Goal: Task Accomplishment & Management: Use online tool/utility

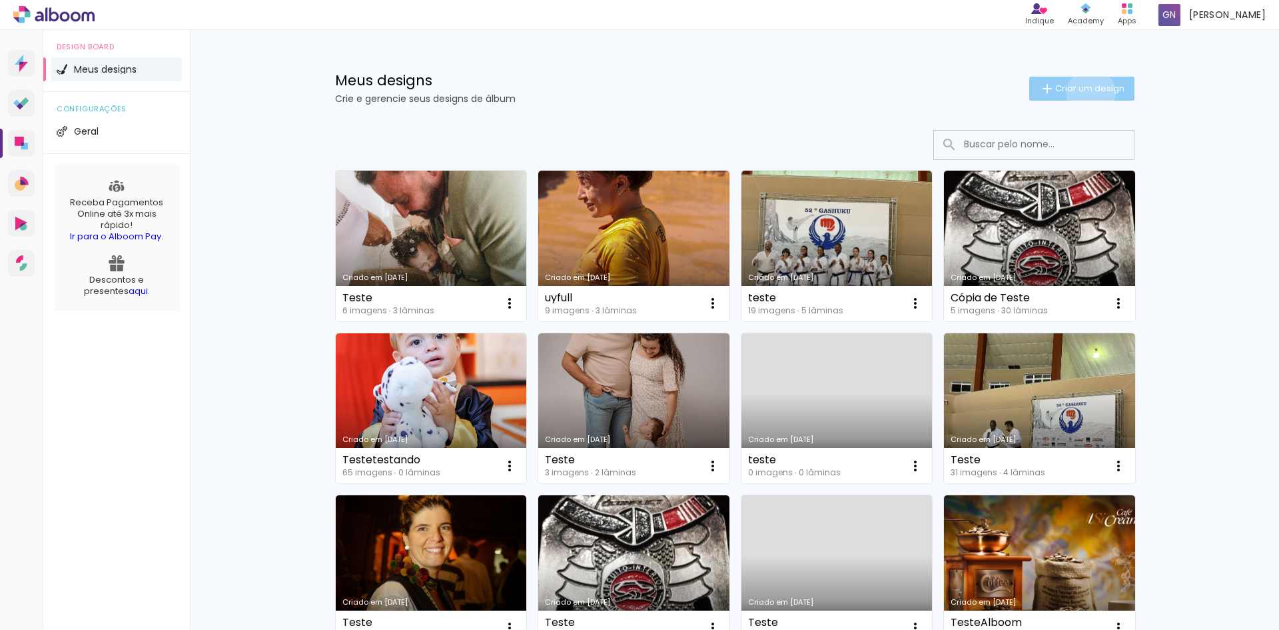
click at [1083, 93] on span "Criar um design" at bounding box center [1089, 88] width 69 height 9
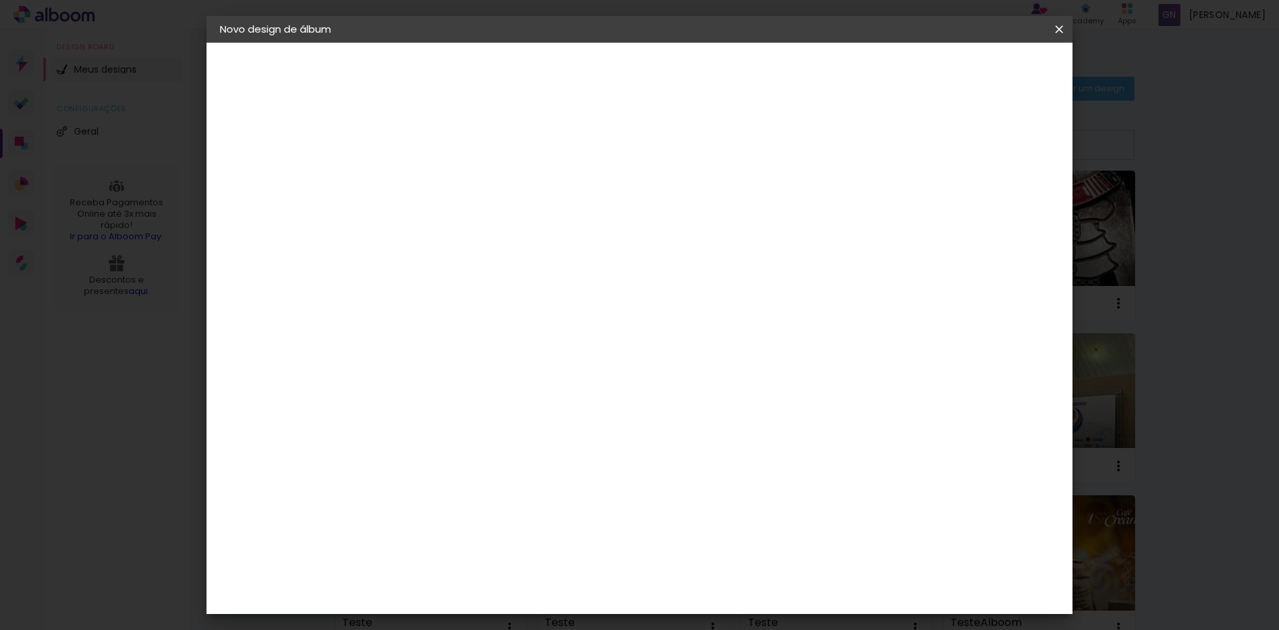
click at [476, 163] on div at bounding box center [438, 179] width 76 height 101
click at [438, 185] on input at bounding box center [438, 179] width 0 height 21
type input "cxgh,"
type paper-input "cxgh,"
click at [574, 61] on paper-button "Avançar" at bounding box center [541, 70] width 65 height 23
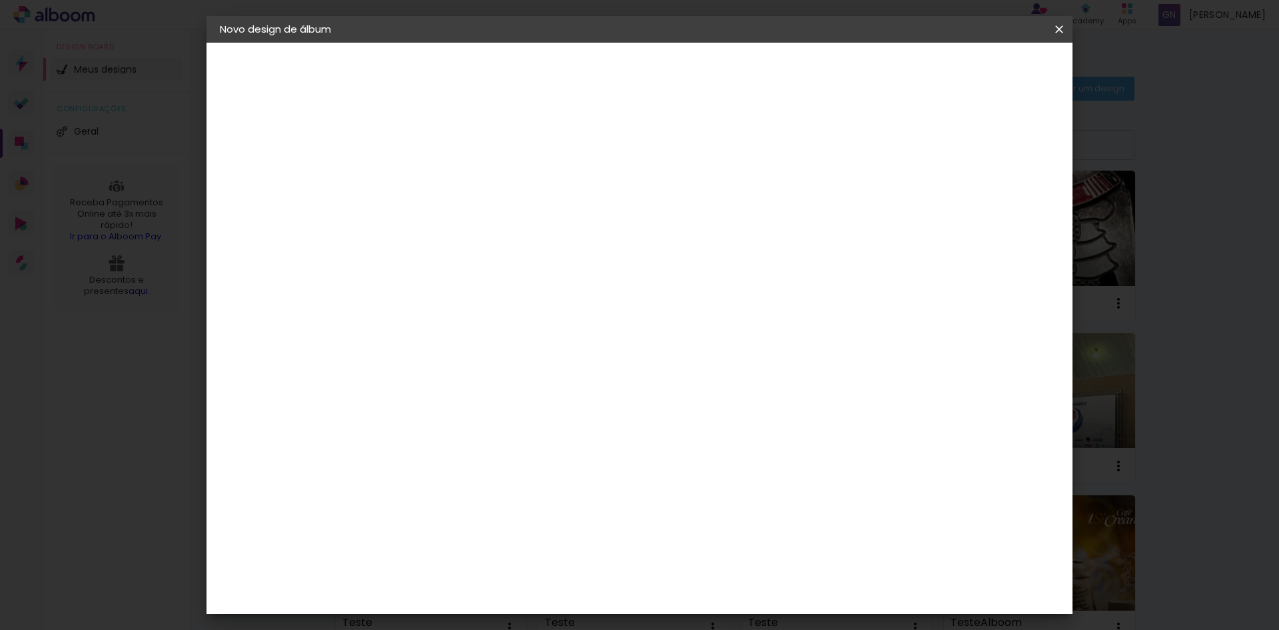
click at [688, 213] on paper-item "Tamanho Livre" at bounding box center [624, 202] width 128 height 29
click at [687, 79] on paper-button "Avançar" at bounding box center [654, 70] width 65 height 23
click at [742, 564] on div "cm" at bounding box center [739, 556] width 16 height 20
type input "6"
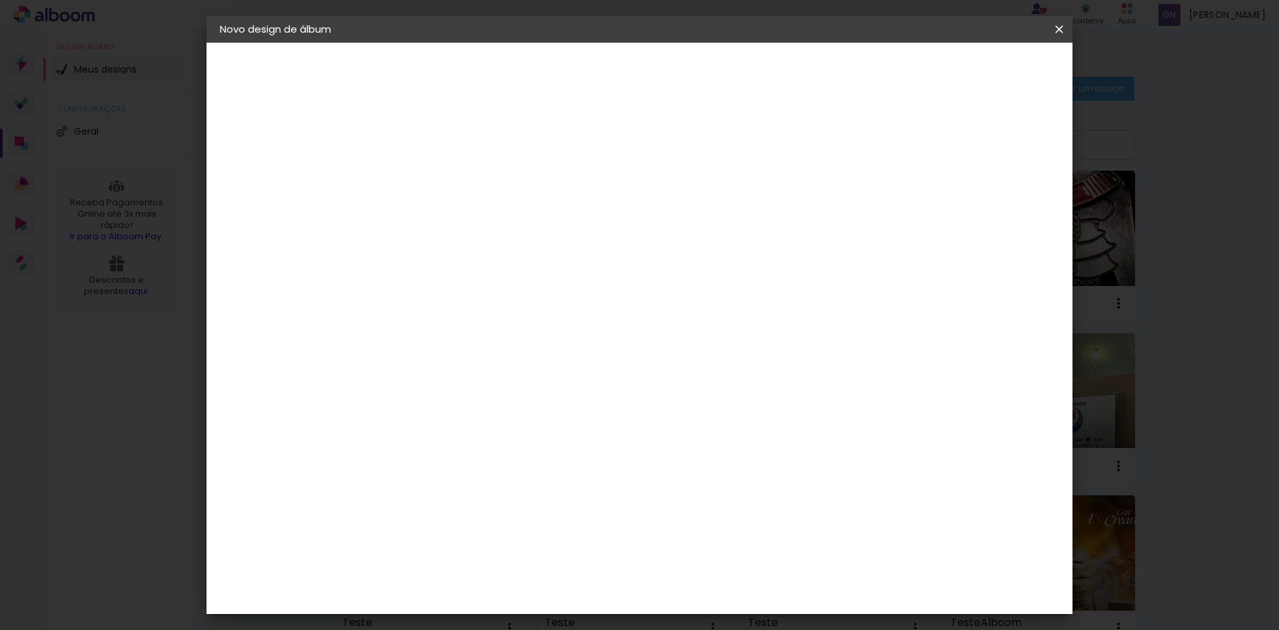
type input "5"
type input "20"
type paper-input "20"
click at [666, 63] on paper-button "Voltar" at bounding box center [639, 70] width 54 height 23
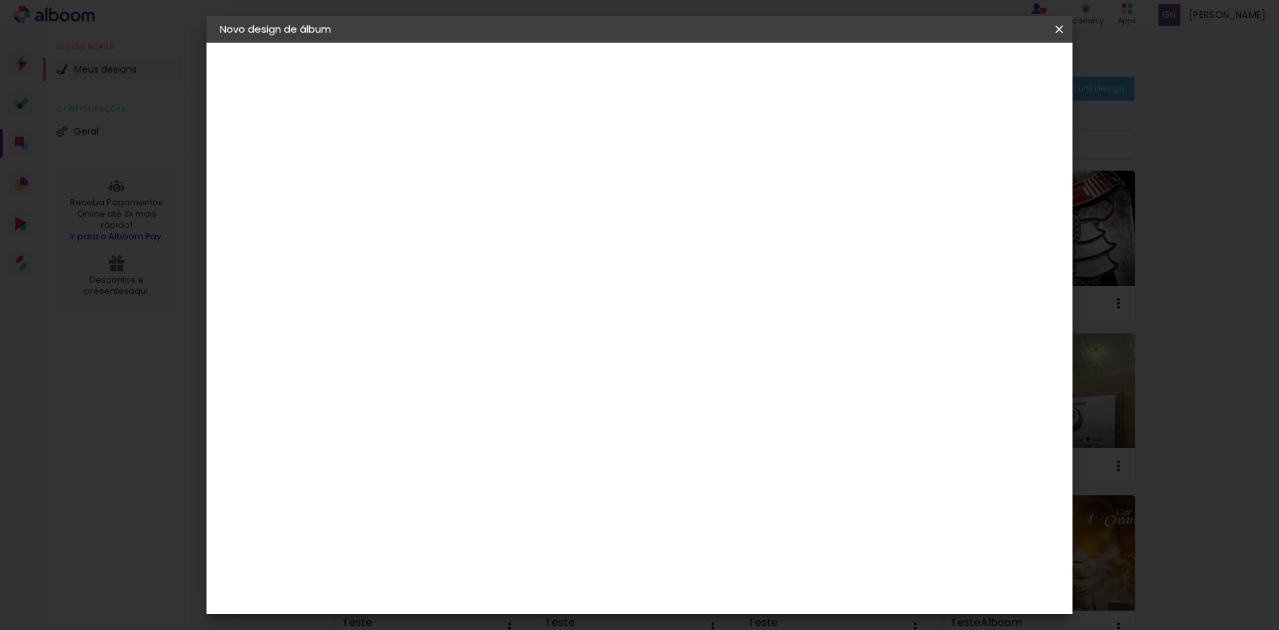
click at [615, 67] on paper-button "Voltar" at bounding box center [588, 70] width 54 height 23
click at [275, 153] on iron-pages "Fornecedor Escolhendo fornecedor..." at bounding box center [293, 164] width 146 height 27
click at [1072, 23] on body "link( href="../../bower_components/polymer/polymer.html" rel="import" ) picture…" at bounding box center [639, 315] width 1279 height 630
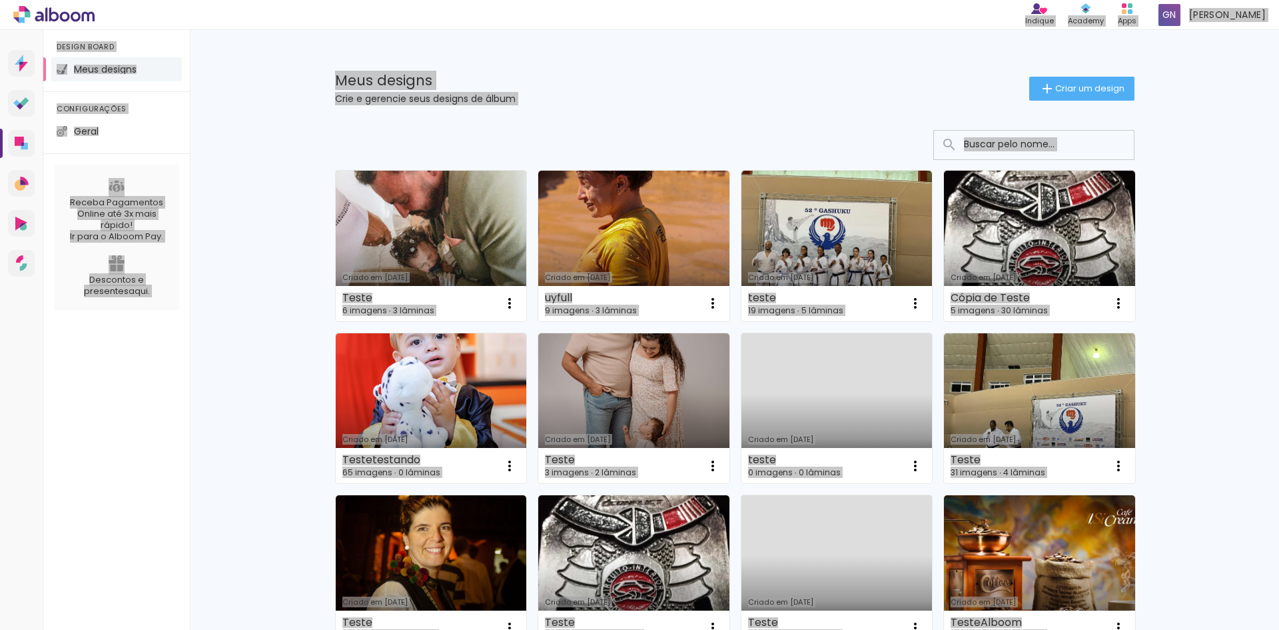
click at [1056, 93] on span "Criar um design" at bounding box center [1089, 88] width 69 height 9
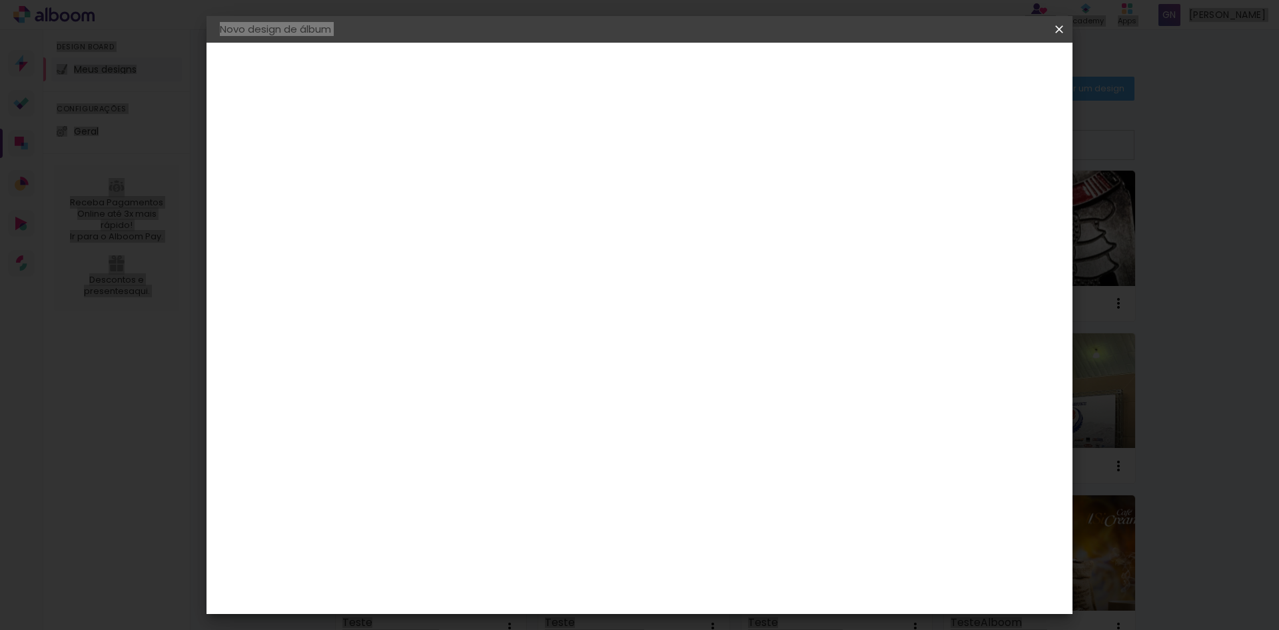
click at [438, 175] on input at bounding box center [438, 179] width 0 height 21
click at [416, 156] on div "Informações Dê um título ao seu álbum. Avançar" at bounding box center [438, 99] width 116 height 113
click at [476, 205] on div at bounding box center [438, 179] width 76 height 101
click at [442, 191] on paper-input-container "Título do álbum" at bounding box center [437, 180] width 9 height 34
type input "teste"
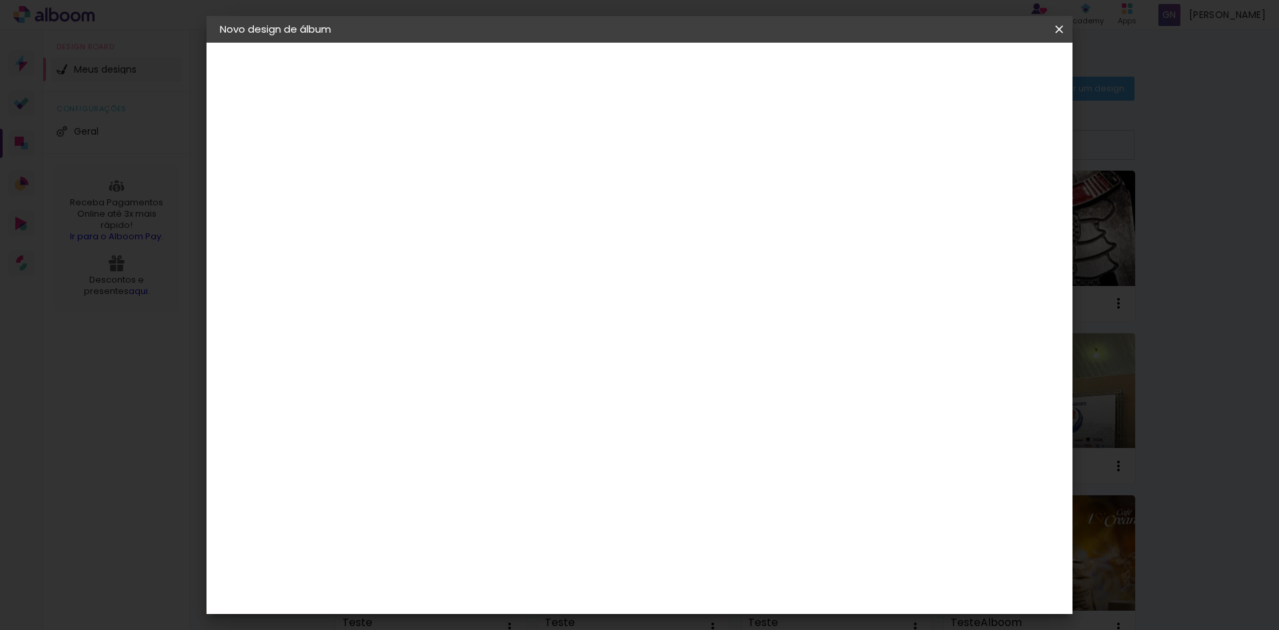
type paper-input "teste"
click at [574, 65] on paper-button "Avançar" at bounding box center [541, 70] width 65 height 23
click at [469, 300] on div "3ZERO5" at bounding box center [449, 301] width 40 height 11
click at [0, 0] on slot "Avançar" at bounding box center [0, 0] width 0 height 0
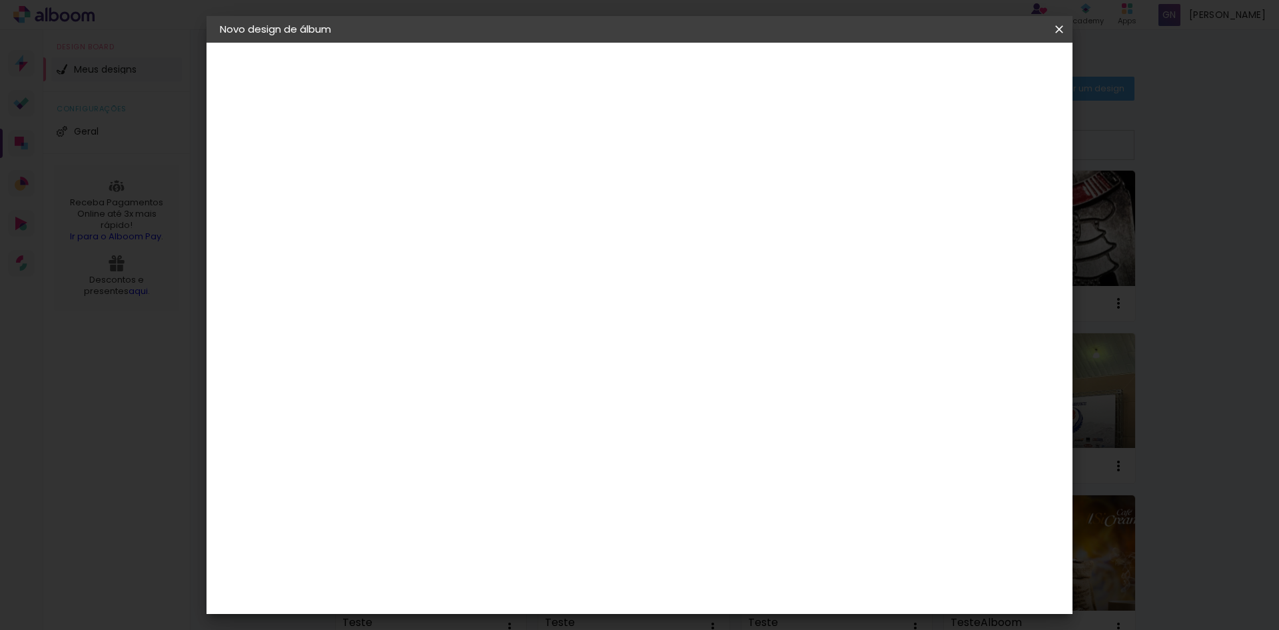
click at [490, 227] on input "text" at bounding box center [464, 232] width 52 height 21
click at [697, 223] on paper-item "Center Tape" at bounding box center [726, 221] width 267 height 27
click at [622, 223] on paper-input-container "Linha Center Tape" at bounding box center [527, 210] width 189 height 34
click at [632, 235] on paper-item "Life" at bounding box center [721, 238] width 267 height 27
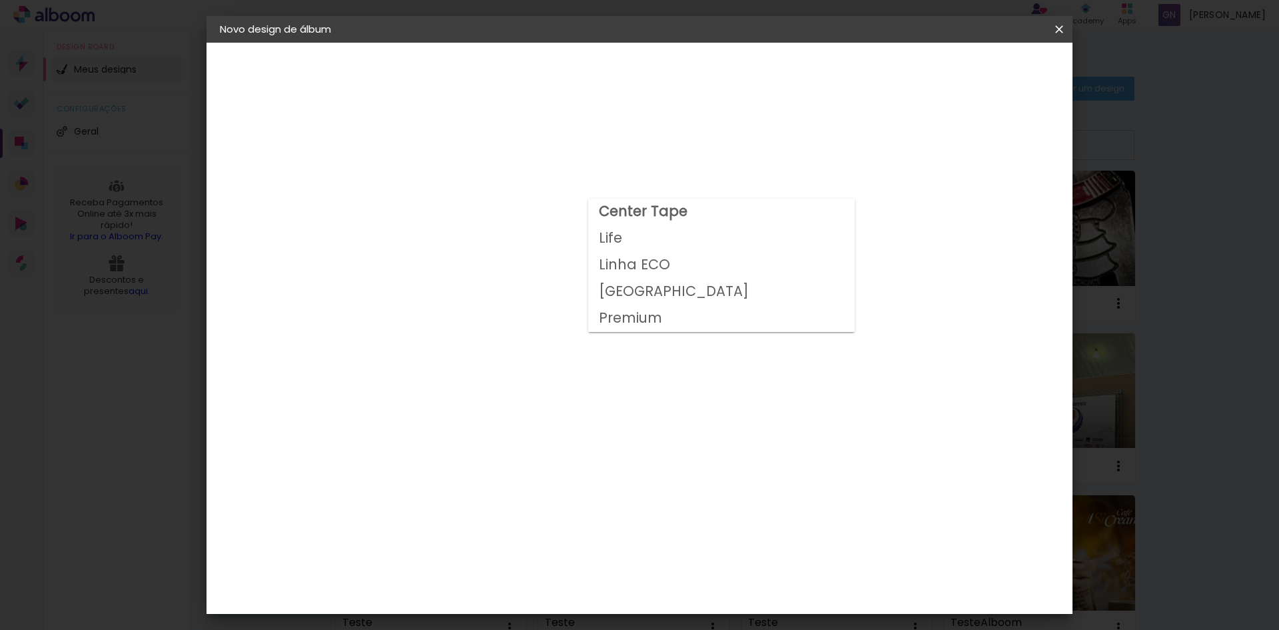
scroll to position [0, 0]
click at [655, 252] on div "Opções disponíveis Center Tape Life Linha ECO Milano Premium Tamanho Escolha o …" at bounding box center [527, 381] width 255 height 504
click at [601, 220] on input "Life" at bounding box center [519, 219] width 163 height 21
click at [0, 0] on slot "Linha ECO" at bounding box center [0, 0] width 0 height 0
click at [601, 215] on input "Linha ECO" at bounding box center [519, 219] width 163 height 21
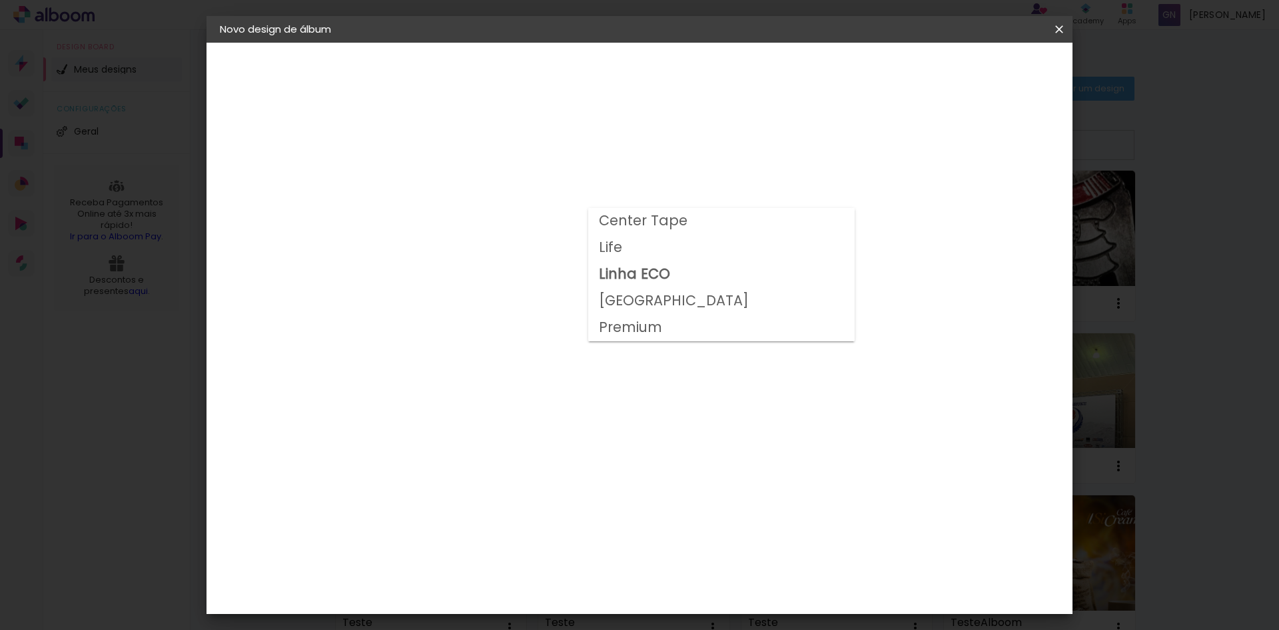
click at [0, 0] on slot "[GEOGRAPHIC_DATA]" at bounding box center [0, 0] width 0 height 0
type input "[GEOGRAPHIC_DATA]"
drag, startPoint x: 478, startPoint y: 135, endPoint x: 347, endPoint y: 155, distance: 132.2
click at [466, 137] on div "Opções disponíveis Center Tape Life Linha ECO Milano Premium Tamanho Escolha o …" at bounding box center [527, 99] width 295 height 113
click at [290, 146] on div "2. Especificações Fornecedor Escolhendo fornecedor... 3ZERO5 Modelo Escolhendo …" at bounding box center [293, 168] width 146 height 79
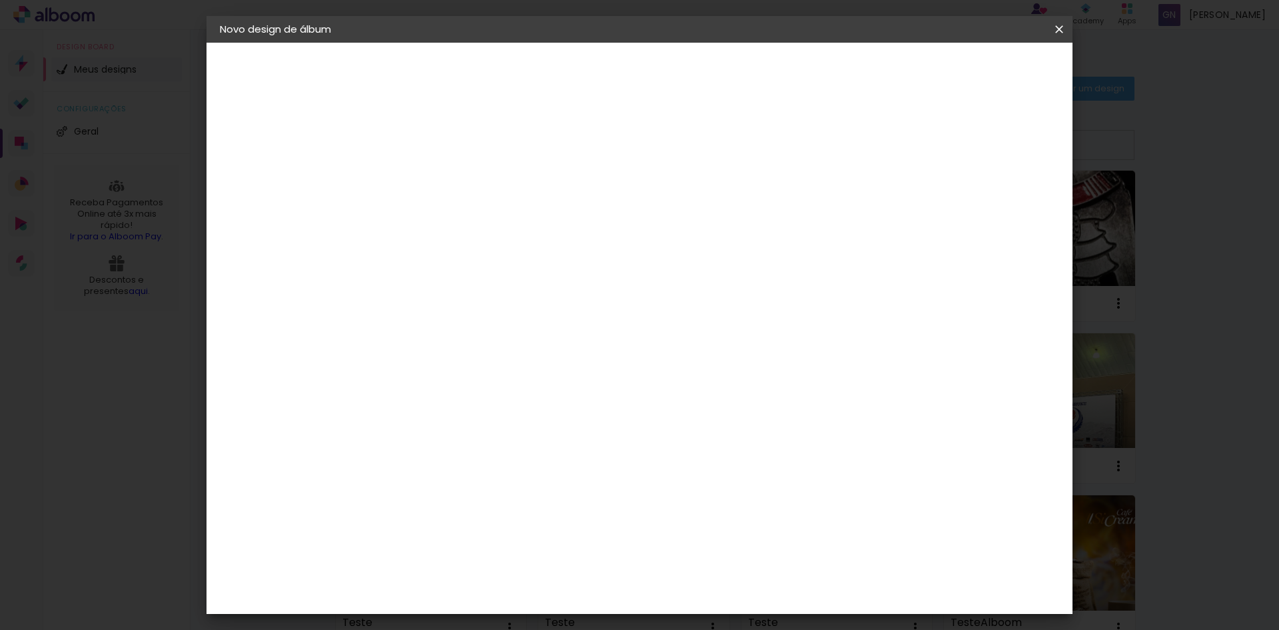
click at [288, 156] on paper-button "3ZERO5" at bounding box center [293, 164] width 146 height 27
click at [461, 280] on div "Ágata" at bounding box center [445, 283] width 32 height 11
click at [542, 272] on paper-item "Ágata" at bounding box center [472, 283] width 144 height 29
click at [461, 279] on div "Ágata" at bounding box center [445, 283] width 32 height 11
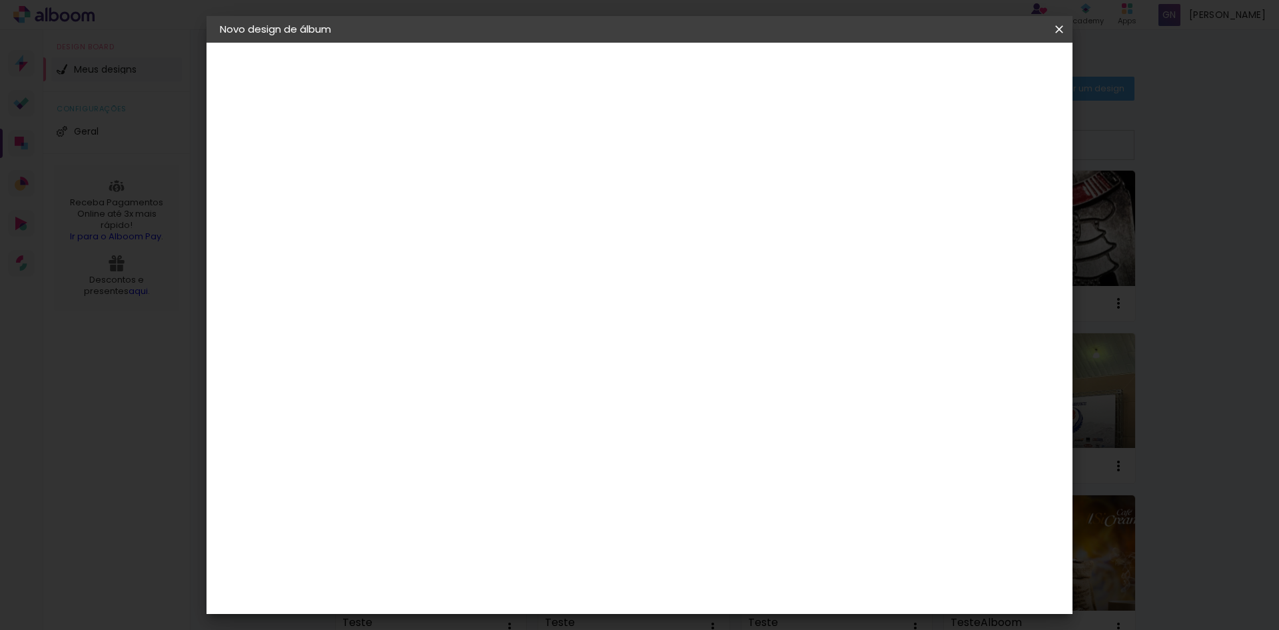
click at [544, 274] on paper-item "Ágata" at bounding box center [472, 283] width 144 height 29
click at [707, 50] on header "Fornecedor Escolha um fornecedor ou avance com o tamanho livre. Voltar Avançar" at bounding box center [543, 82] width 327 height 79
click at [687, 79] on paper-button "Avançar" at bounding box center [654, 70] width 65 height 23
click at [510, 234] on paper-input-container "Linha" at bounding box center [471, 233] width 77 height 34
click at [544, 292] on div "Opções disponíveis Luxo Book Tamanho Escolha o tamanho" at bounding box center [472, 253] width 144 height 249
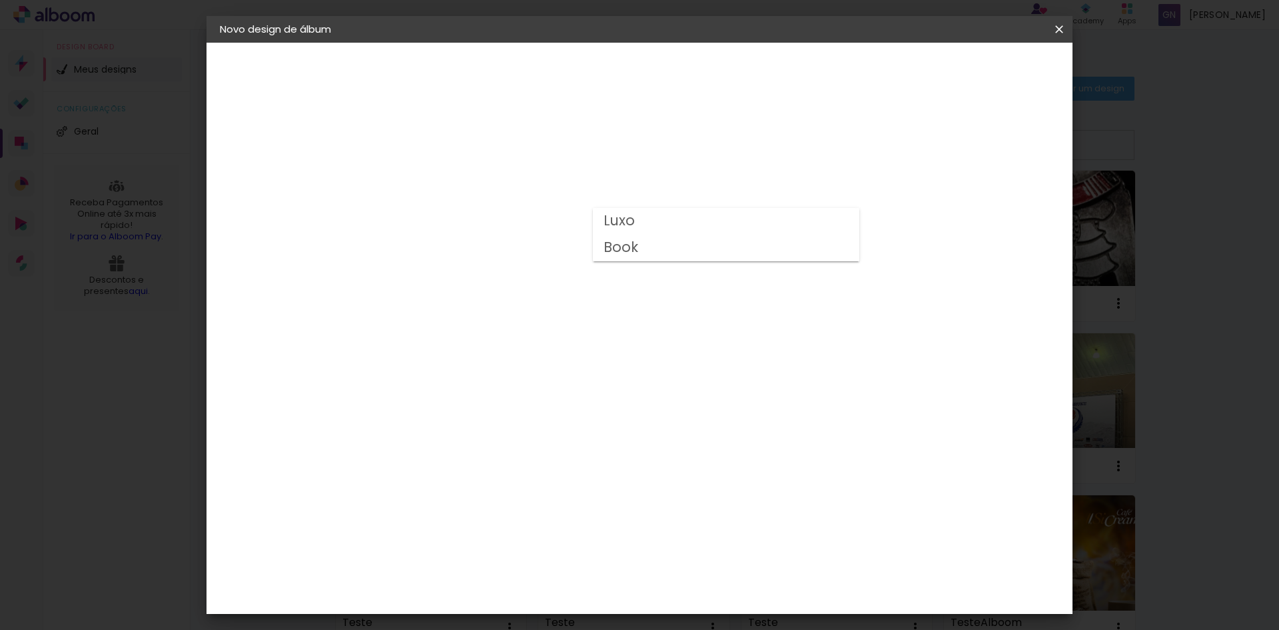
click at [510, 280] on div "Escolha o tamanho" at bounding box center [471, 304] width 77 height 62
click at [510, 278] on div "Escolha o tamanho" at bounding box center [471, 304] width 77 height 62
click at [544, 239] on div "Opções disponíveis Luxo Book Tamanho Escolha o tamanho" at bounding box center [472, 253] width 144 height 249
click at [490, 222] on input "text" at bounding box center [464, 232] width 52 height 21
click at [649, 248] on paper-item "Book" at bounding box center [726, 248] width 267 height 27
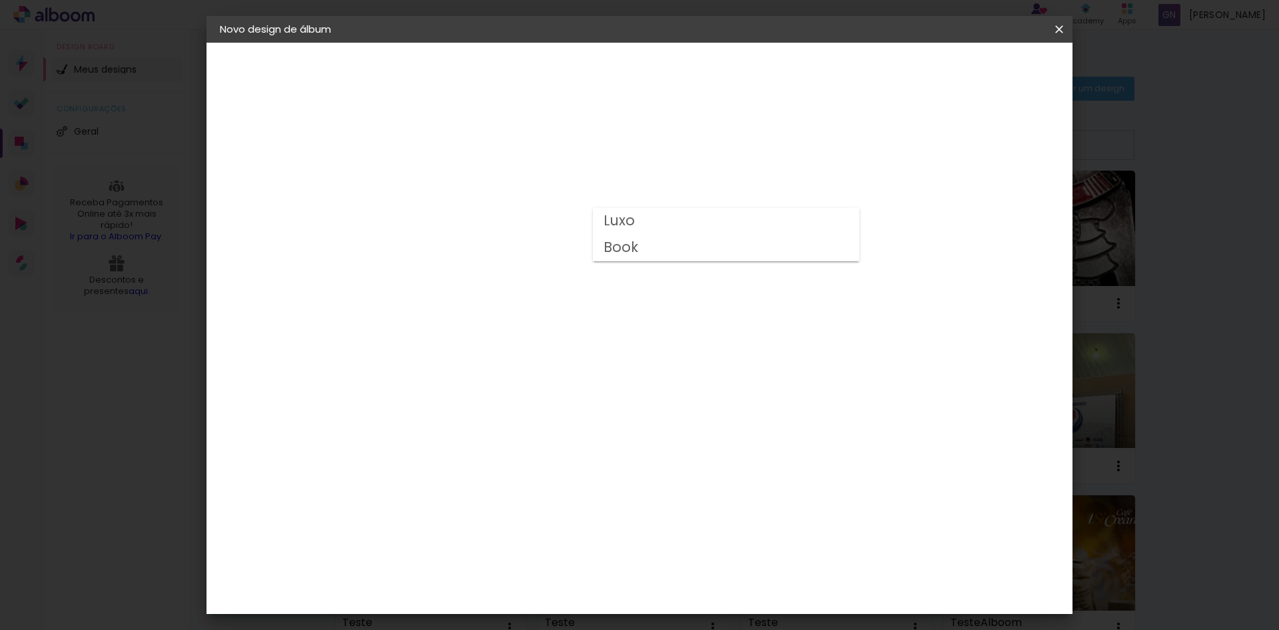
type input "Book"
drag, startPoint x: 1059, startPoint y: 38, endPoint x: 685, endPoint y: 76, distance: 376.4
click at [1059, 37] on paper-icon-button at bounding box center [1059, 29] width 27 height 24
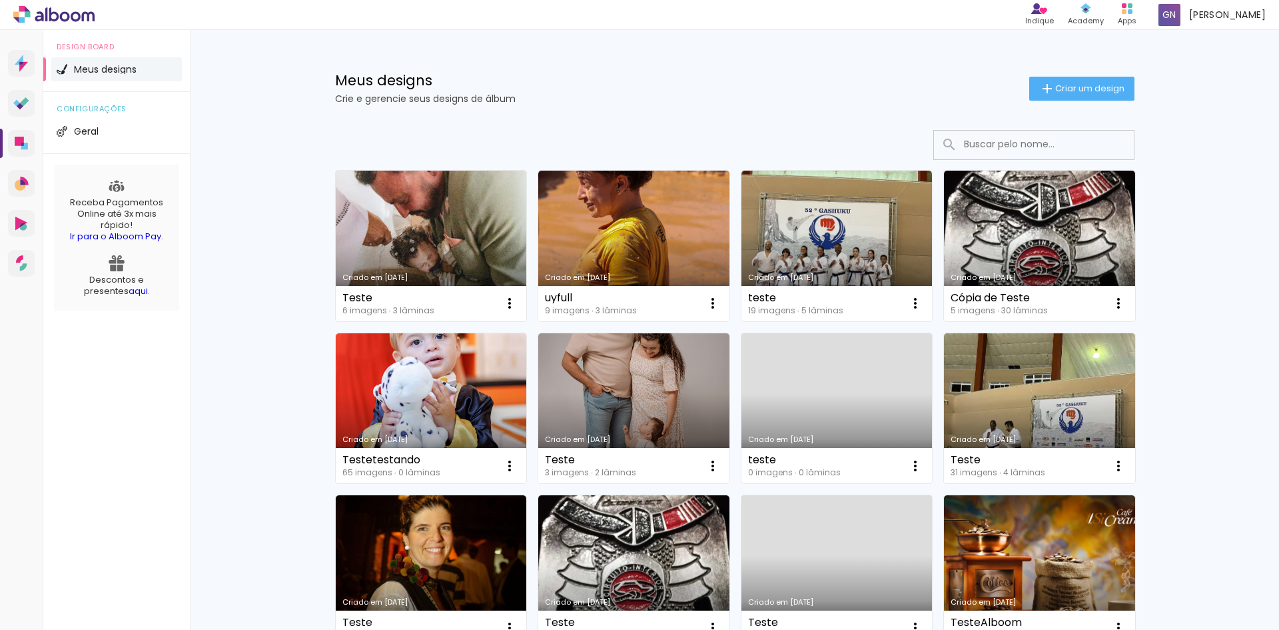
drag, startPoint x: 608, startPoint y: 60, endPoint x: 638, endPoint y: 67, distance: 30.9
click at [612, 61] on div "Meus designs Crie e gerencie seus designs de álbum Criar um design" at bounding box center [735, 73] width 866 height 87
click at [1055, 74] on div "Meus designs Crie e gerencie seus designs de álbum Criar um design" at bounding box center [735, 73] width 866 height 87
click at [1055, 79] on paper-button "Criar um design" at bounding box center [1081, 89] width 105 height 24
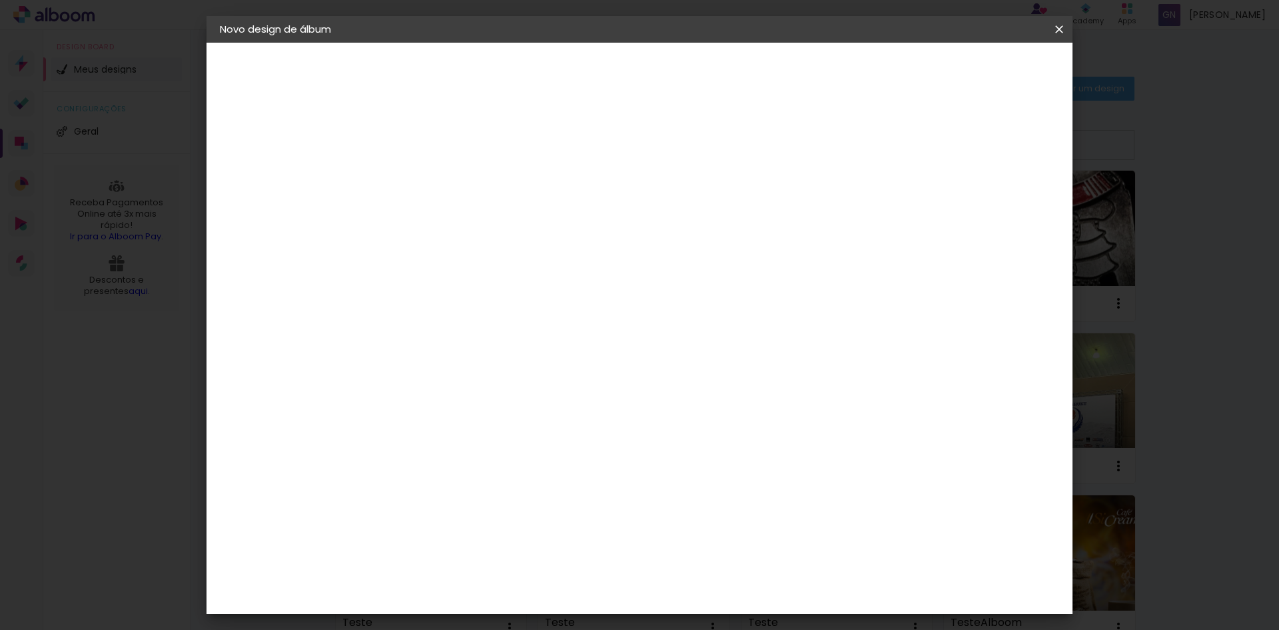
click at [476, 148] on div at bounding box center [438, 179] width 76 height 101
click at [442, 164] on paper-input-container "Título do álbum" at bounding box center [437, 180] width 9 height 34
click at [438, 178] on input at bounding box center [438, 179] width 0 height 21
type input "\ds"
type paper-input "\ds"
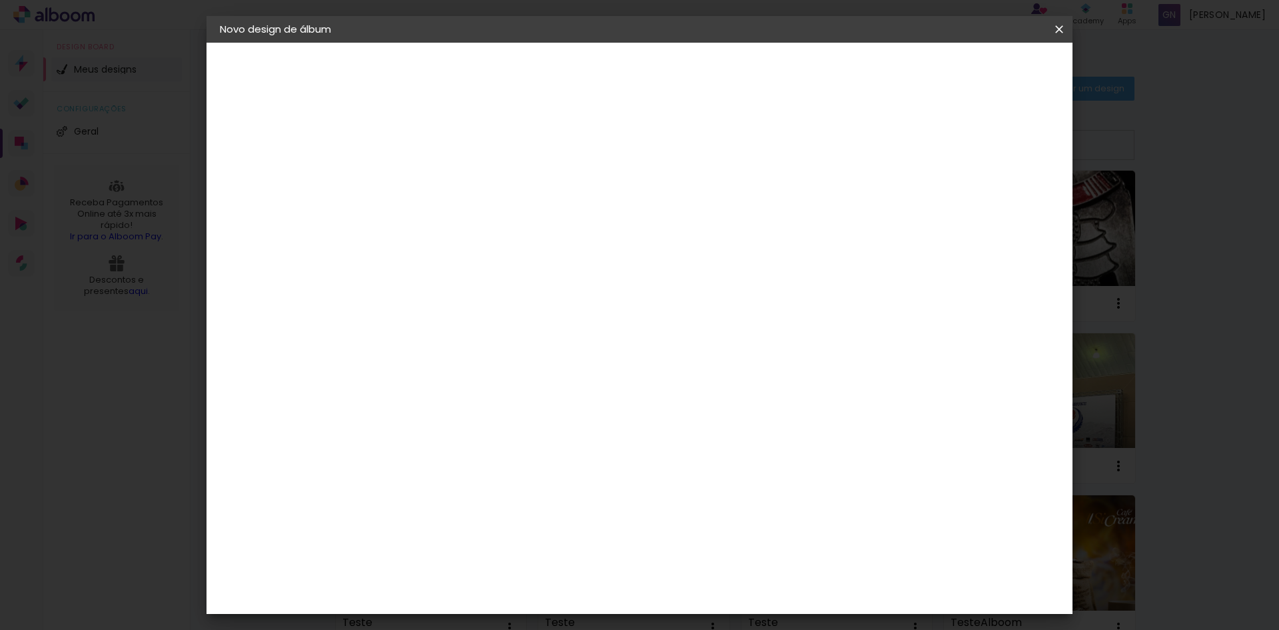
click at [496, 87] on header "Informações Dê um título ao seu álbum. Avançar" at bounding box center [438, 82] width 116 height 79
click at [0, 0] on slot "Avançar" at bounding box center [0, 0] width 0 height 0
click at [464, 472] on div "ArtCollor" at bounding box center [453, 475] width 48 height 11
click at [0, 0] on slot "Avançar" at bounding box center [0, 0] width 0 height 0
click at [506, 243] on div at bounding box center [472, 243] width 68 height 1
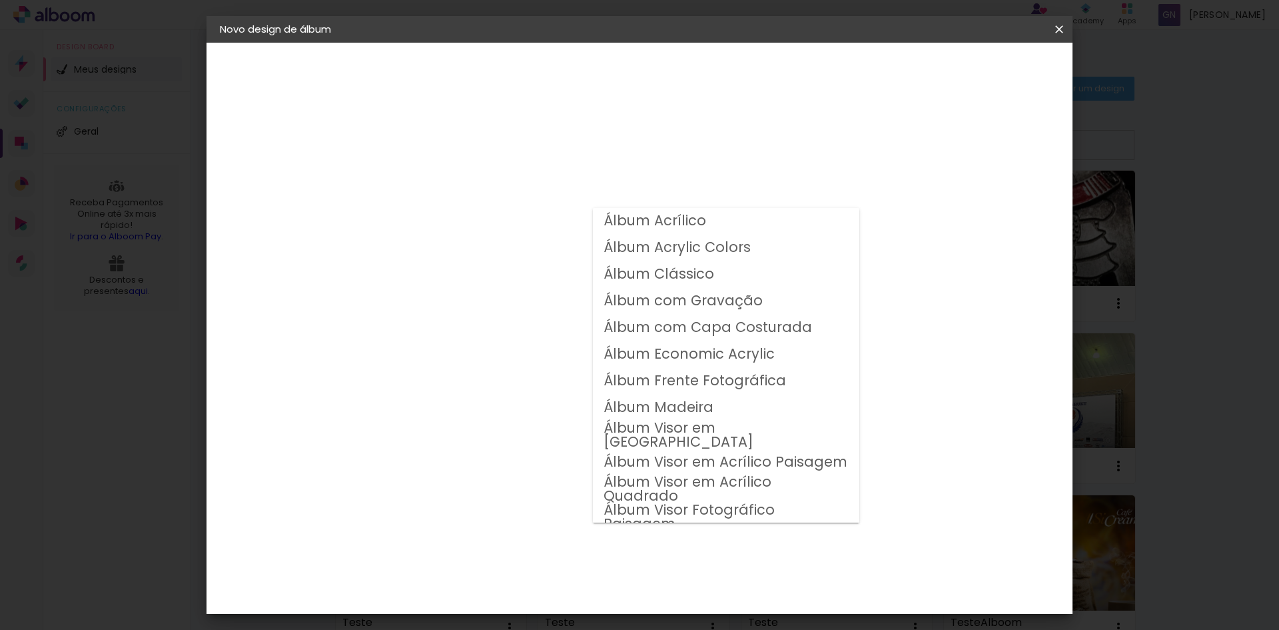
click at [0, 0] on slot "Álbum com Gravação" at bounding box center [0, 0] width 0 height 0
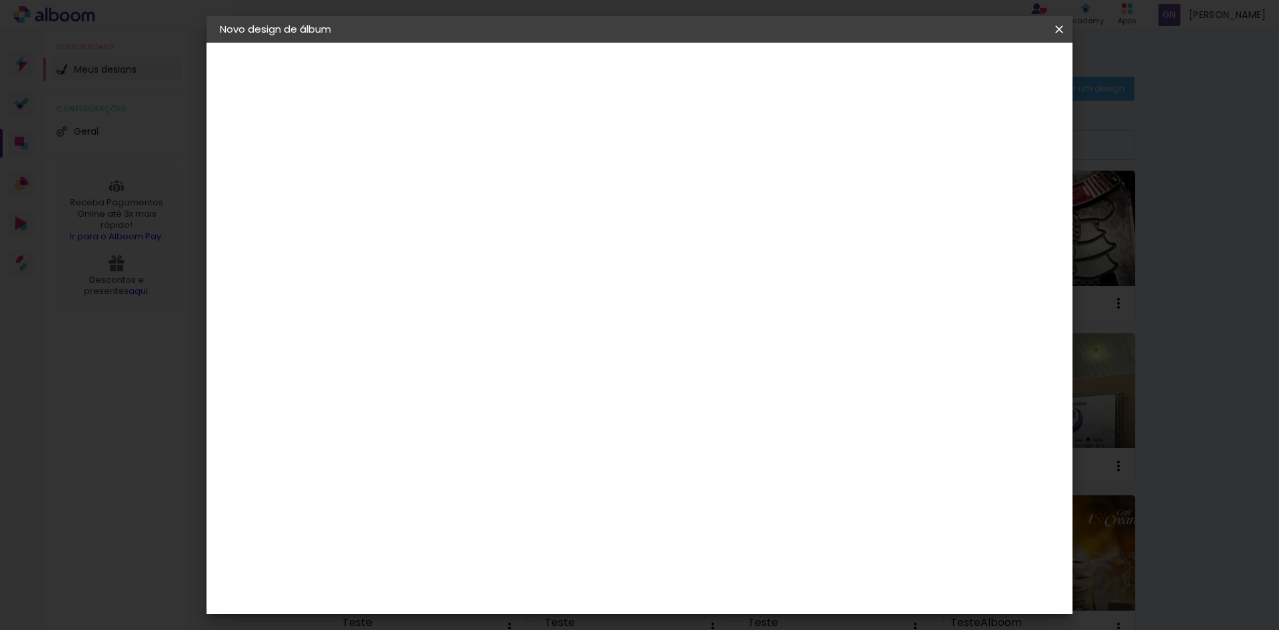
click at [601, 220] on input "Álbum com Gravação" at bounding box center [519, 219] width 163 height 21
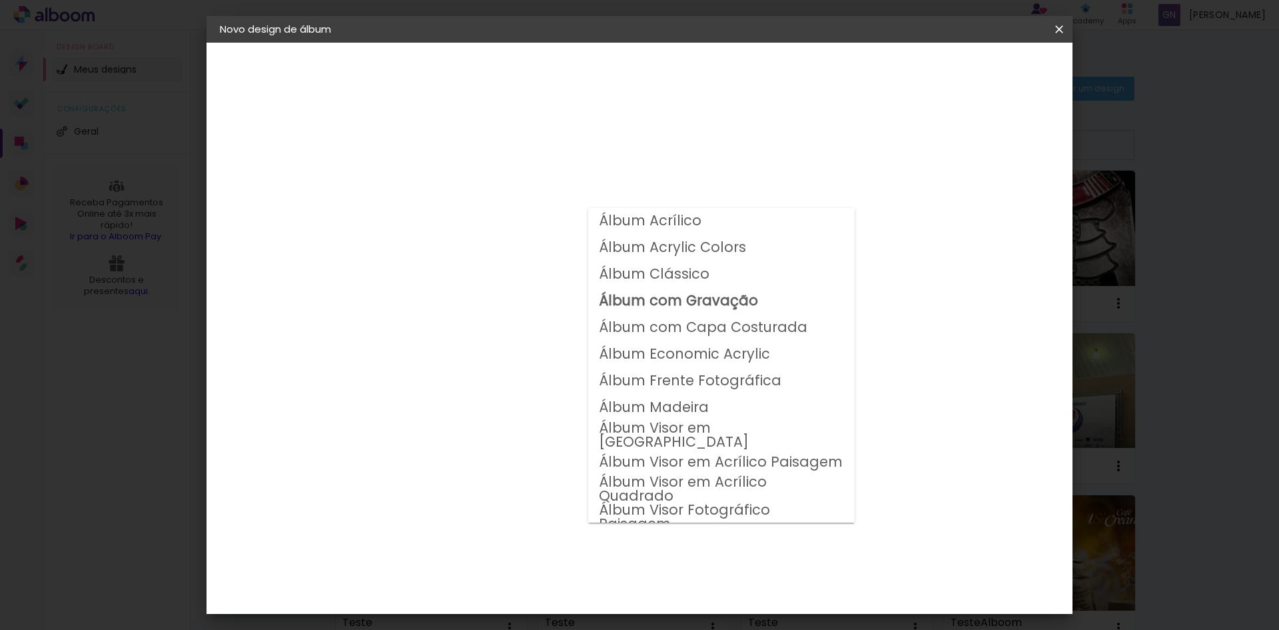
click at [0, 0] on slot "Álbum Clássico" at bounding box center [0, 0] width 0 height 0
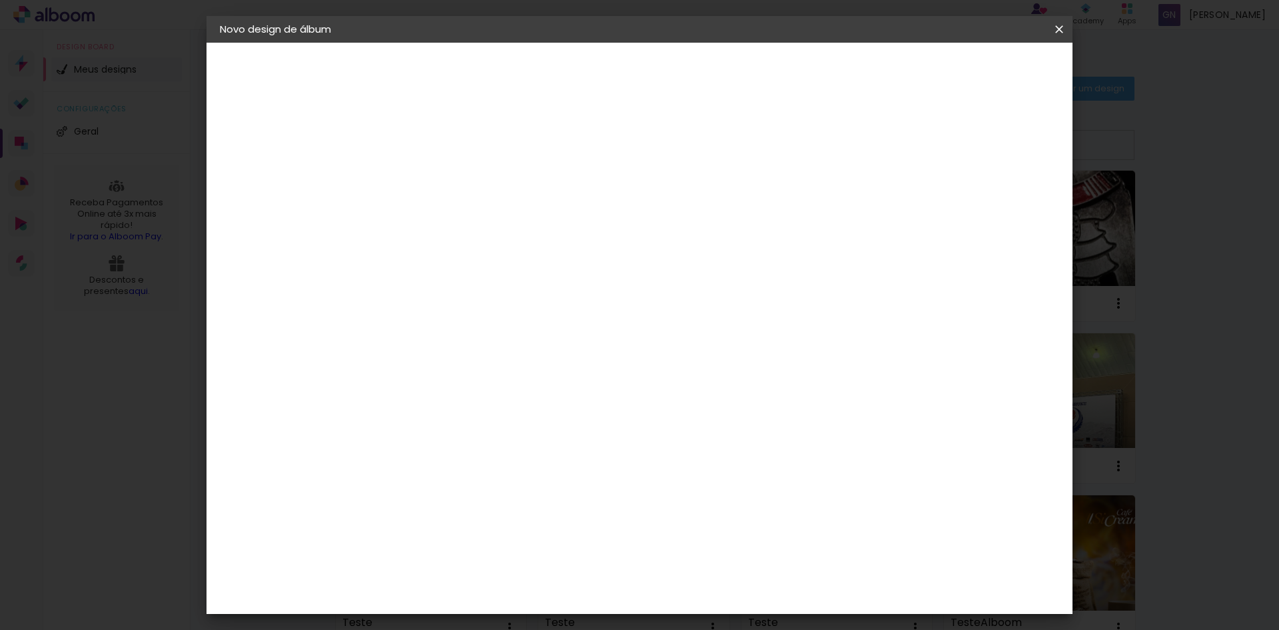
click at [622, 207] on paper-input-container "Linha Álbum Clássico" at bounding box center [527, 220] width 189 height 34
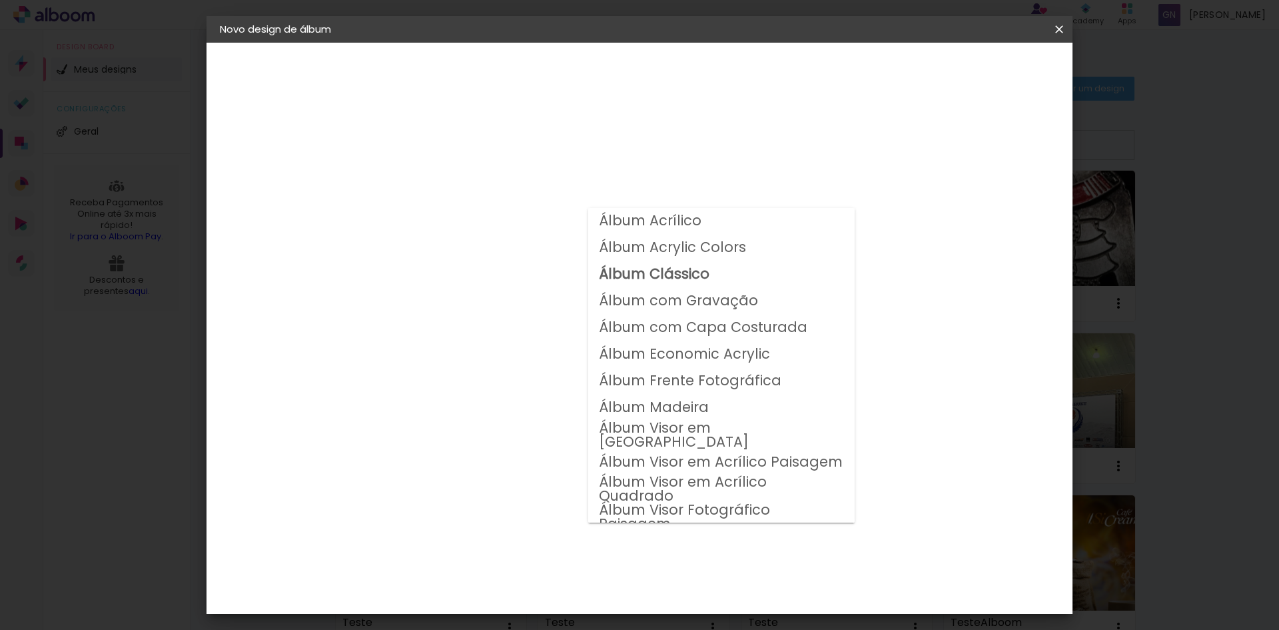
click at [0, 0] on slot "Álbum Frente Fotográfica" at bounding box center [0, 0] width 0 height 0
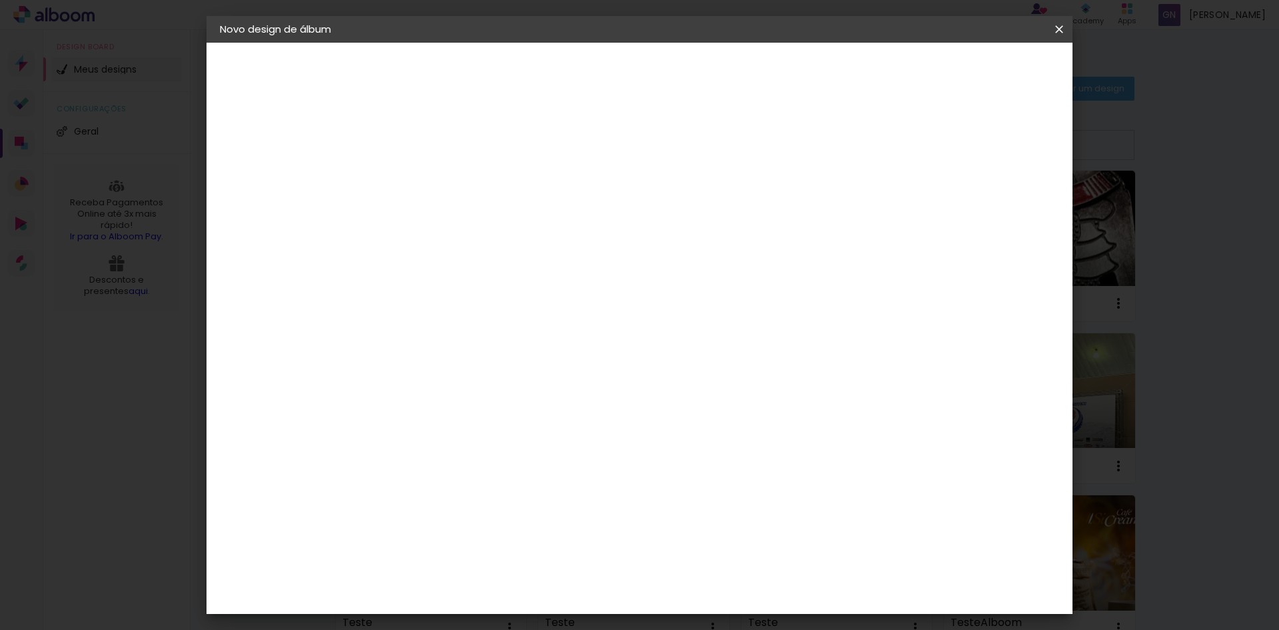
click at [601, 212] on input "Álbum Frente Fotográfica" at bounding box center [519, 219] width 163 height 21
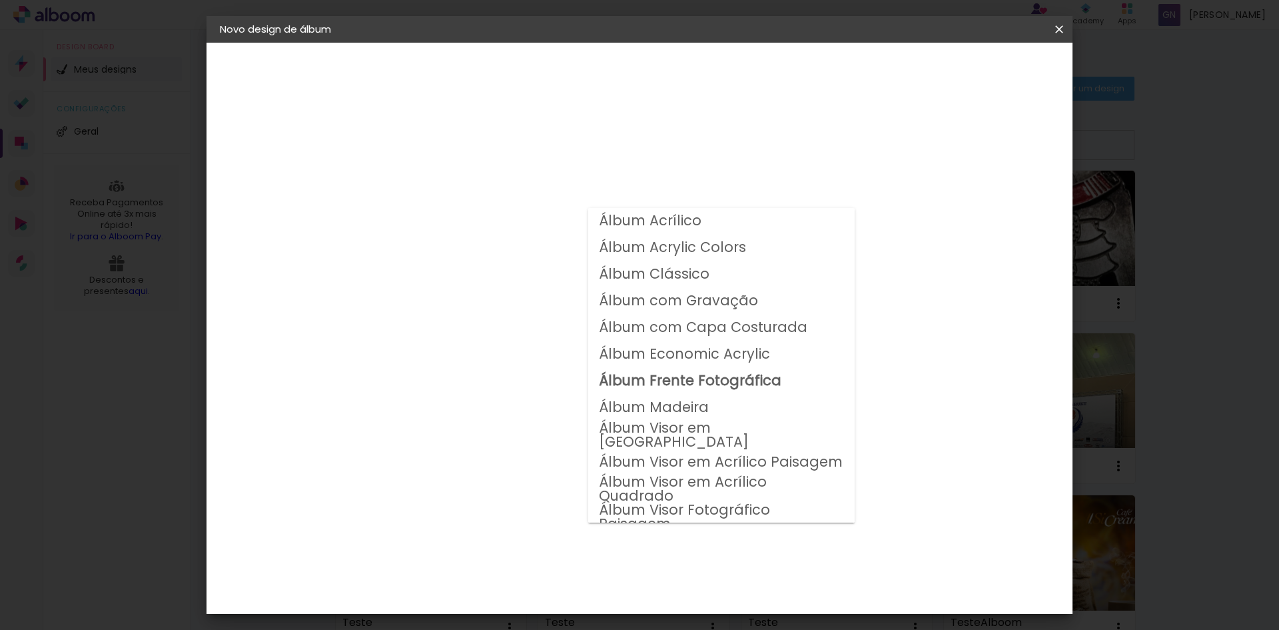
click at [0, 0] on slot "Álbum Madeira" at bounding box center [0, 0] width 0 height 0
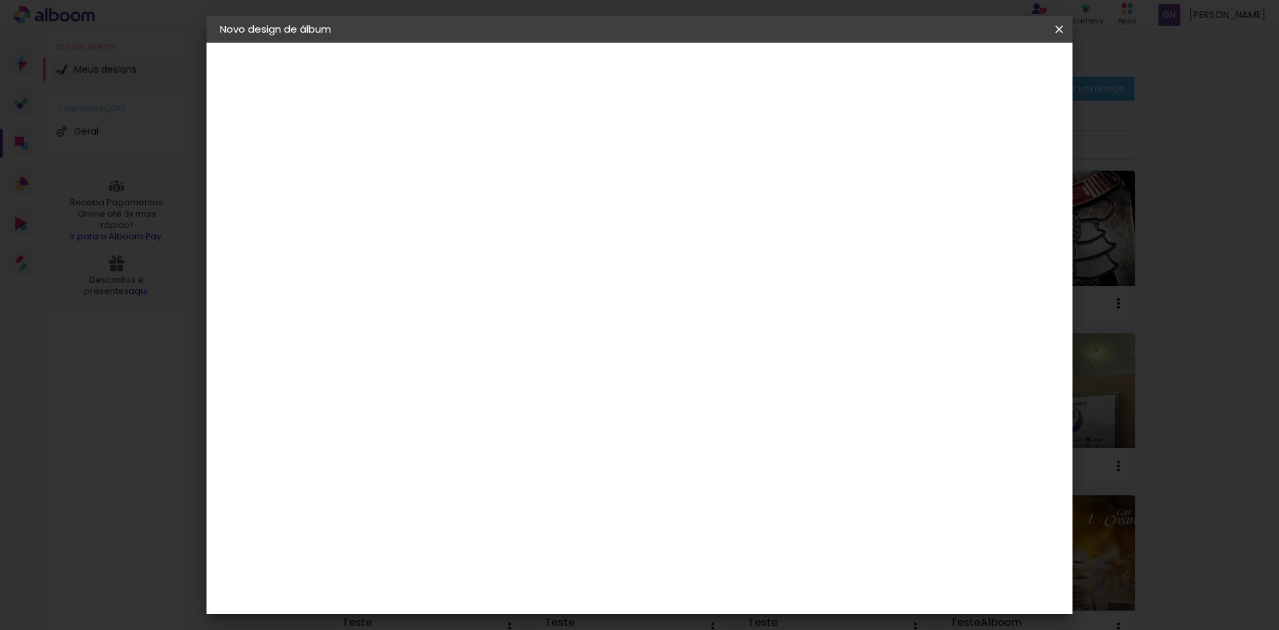
click at [617, 229] on div at bounding box center [527, 229] width 179 height 1
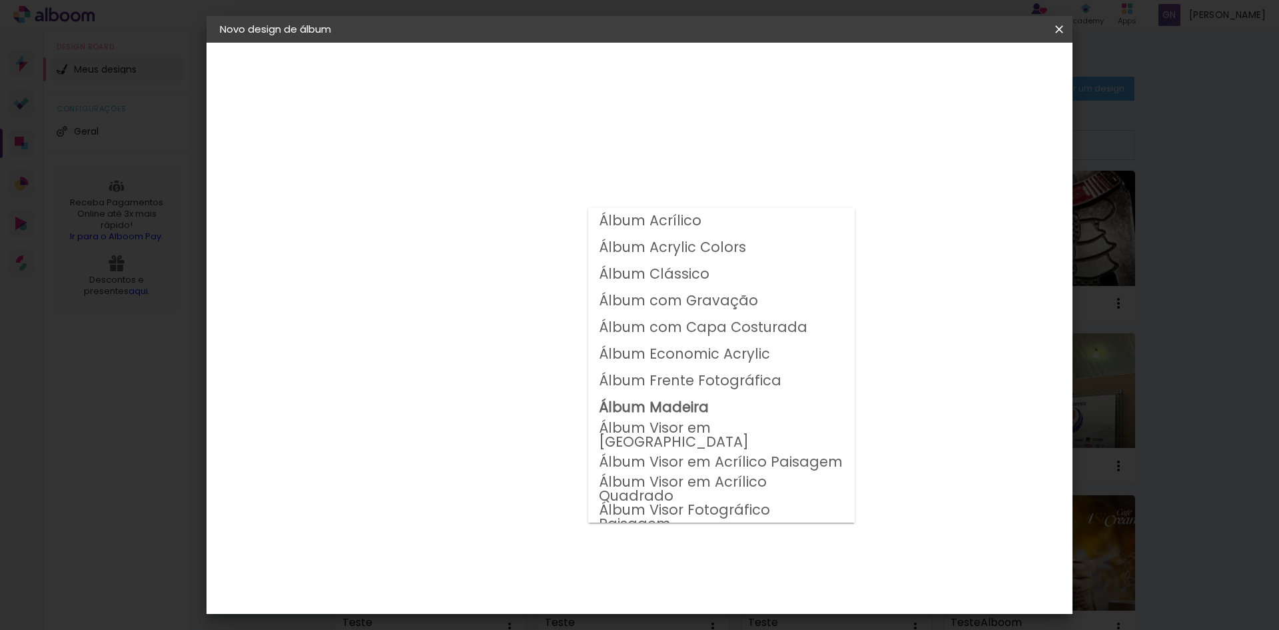
click at [0, 0] on slot "Álbum Visor em Acrílico Paisagem" at bounding box center [0, 0] width 0 height 0
type input "Álbum Visor em Acrílico Paisagem"
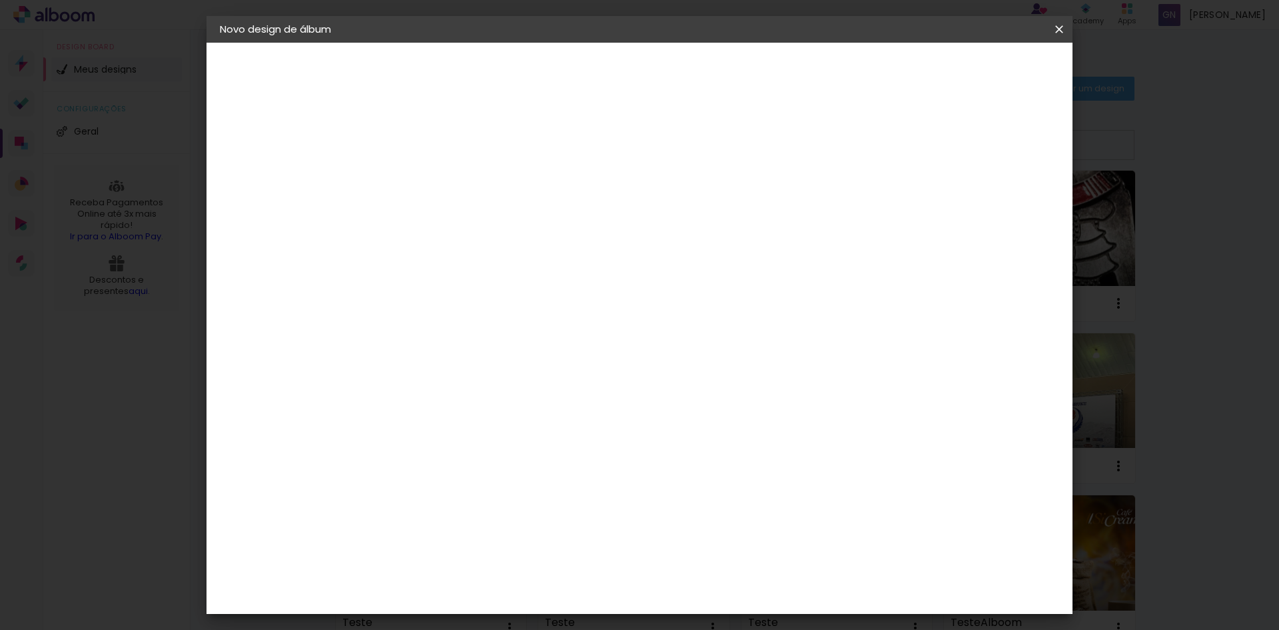
scroll to position [69, 0]
drag, startPoint x: 1085, startPoint y: 39, endPoint x: 696, endPoint y: 71, distance: 391.0
click at [1085, 39] on iron-overlay-backdrop at bounding box center [639, 315] width 1279 height 630
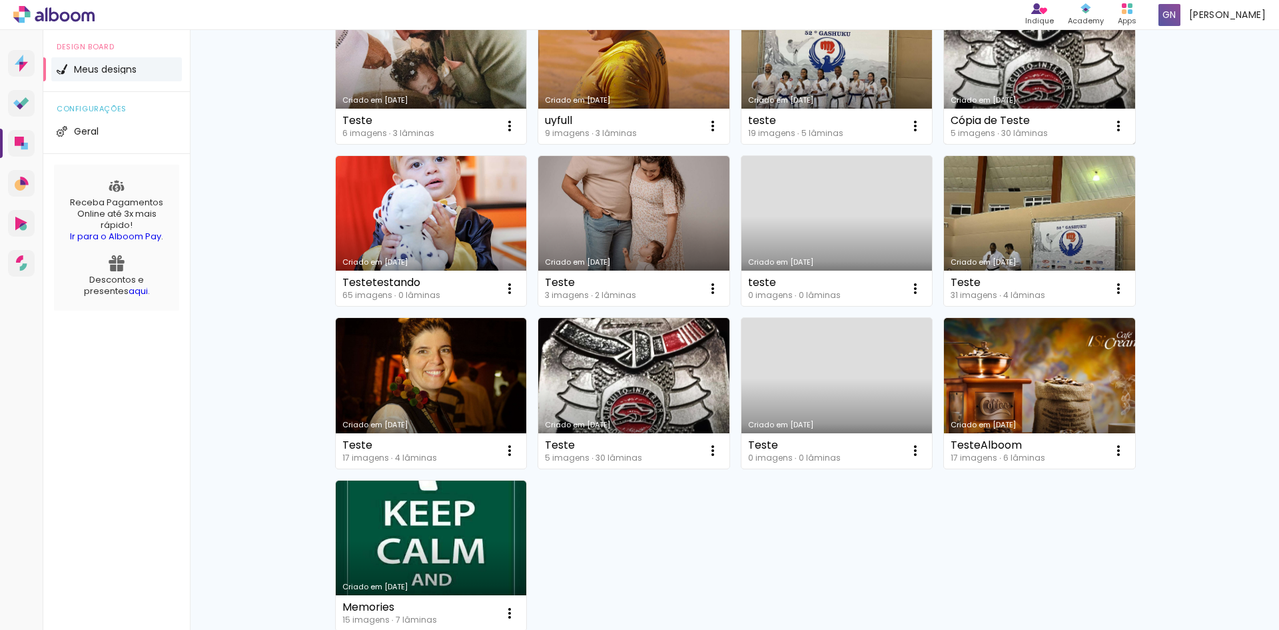
scroll to position [36, 0]
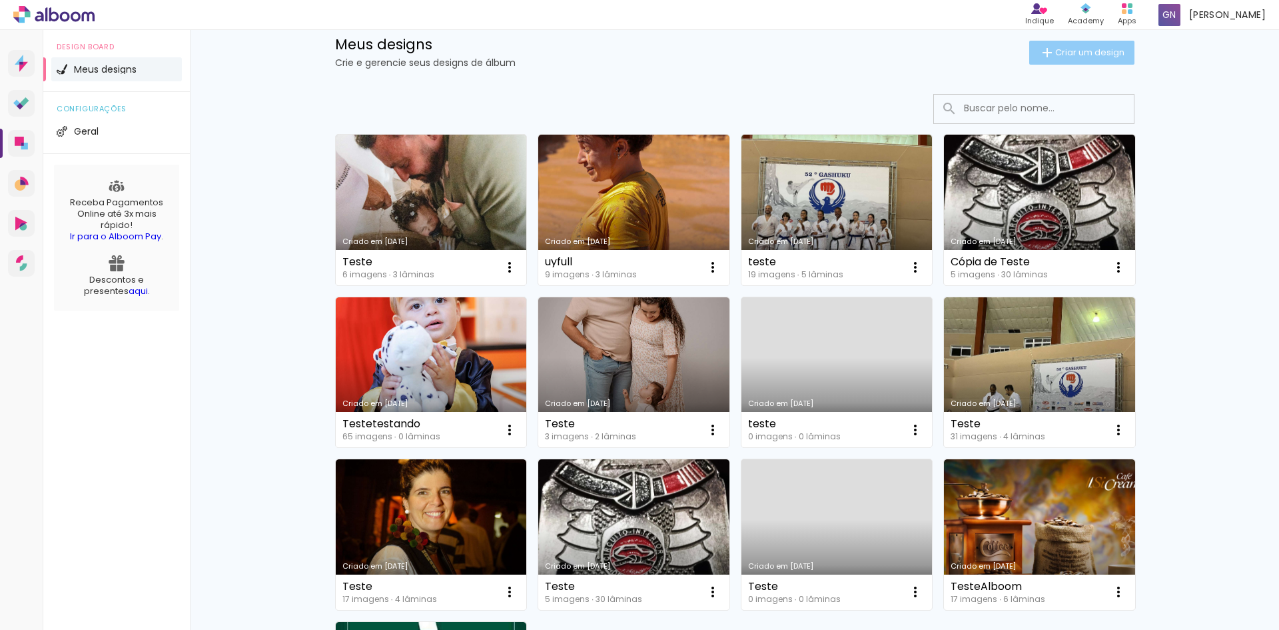
click at [1029, 53] on paper-button "Criar um design" at bounding box center [1081, 53] width 105 height 24
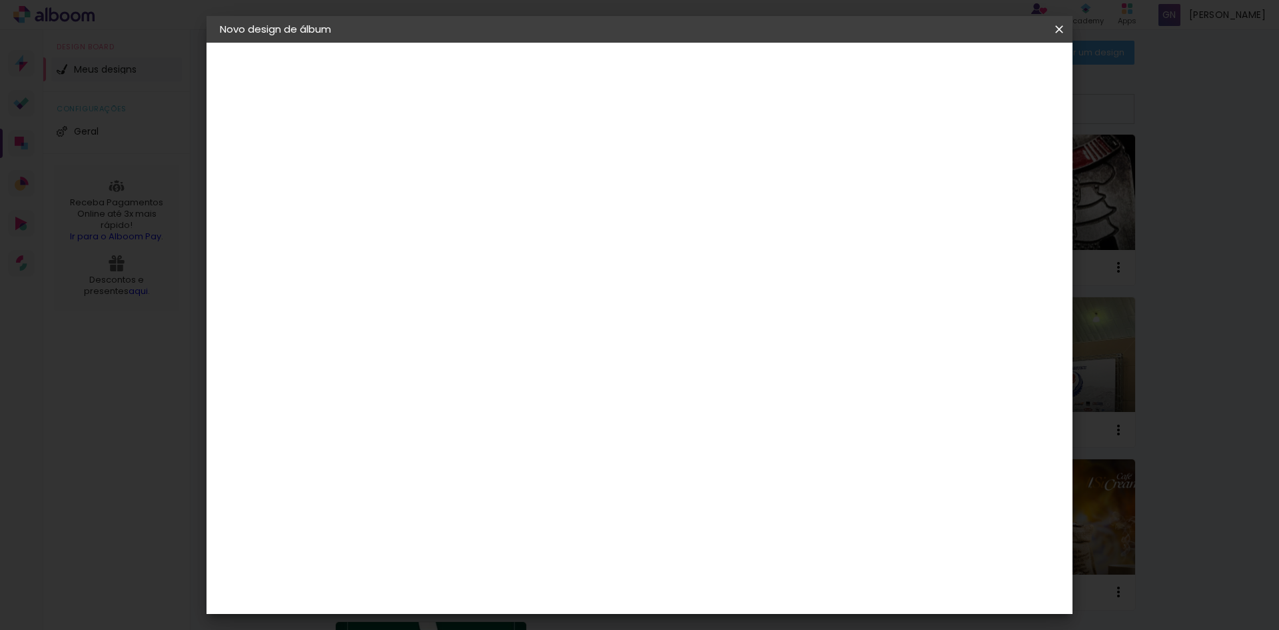
click at [442, 190] on paper-input-container "Título do álbum" at bounding box center [437, 180] width 9 height 34
click at [438, 174] on input "\" at bounding box center [438, 179] width 0 height 21
type input "\s\sb"
type paper-input "\s\sb"
click at [0, 0] on slot "Avançar" at bounding box center [0, 0] width 0 height 0
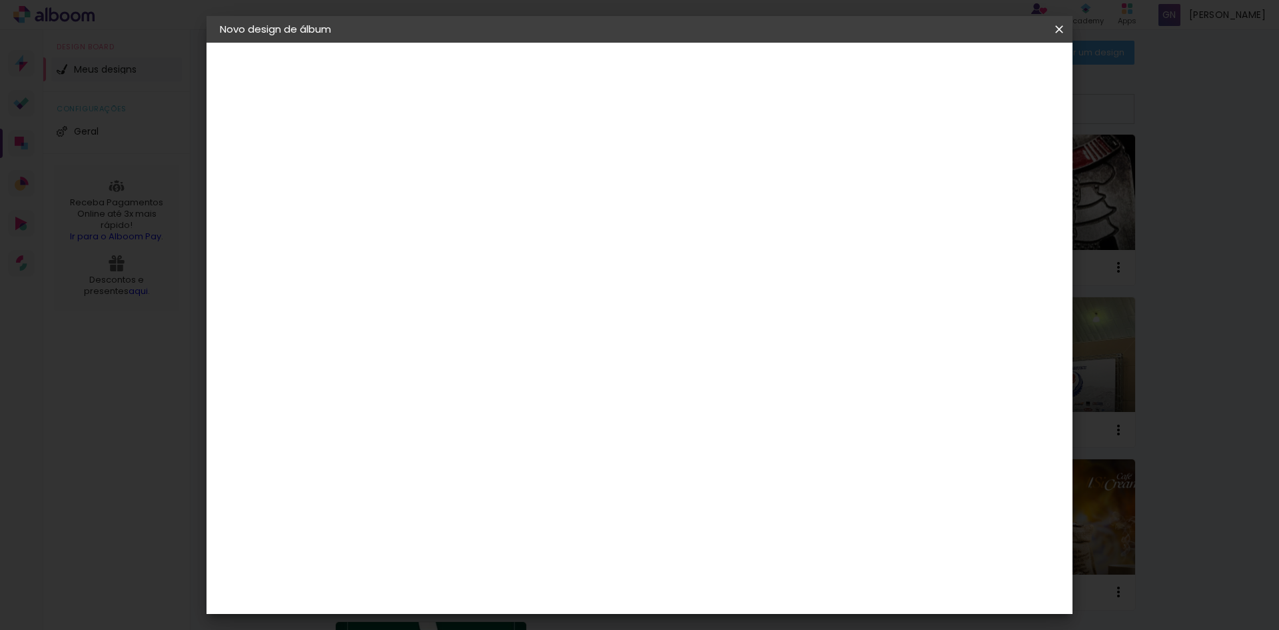
scroll to position [400, 0]
click at [544, 377] on paper-item "C1 Albuns" at bounding box center [472, 393] width 144 height 35
click at [707, 58] on header "Fornecedor Escolha um fornecedor ou avance com o tamanho livre. Voltar Avançar" at bounding box center [543, 82] width 327 height 79
click at [687, 61] on paper-button "Avançar" at bounding box center [654, 70] width 65 height 23
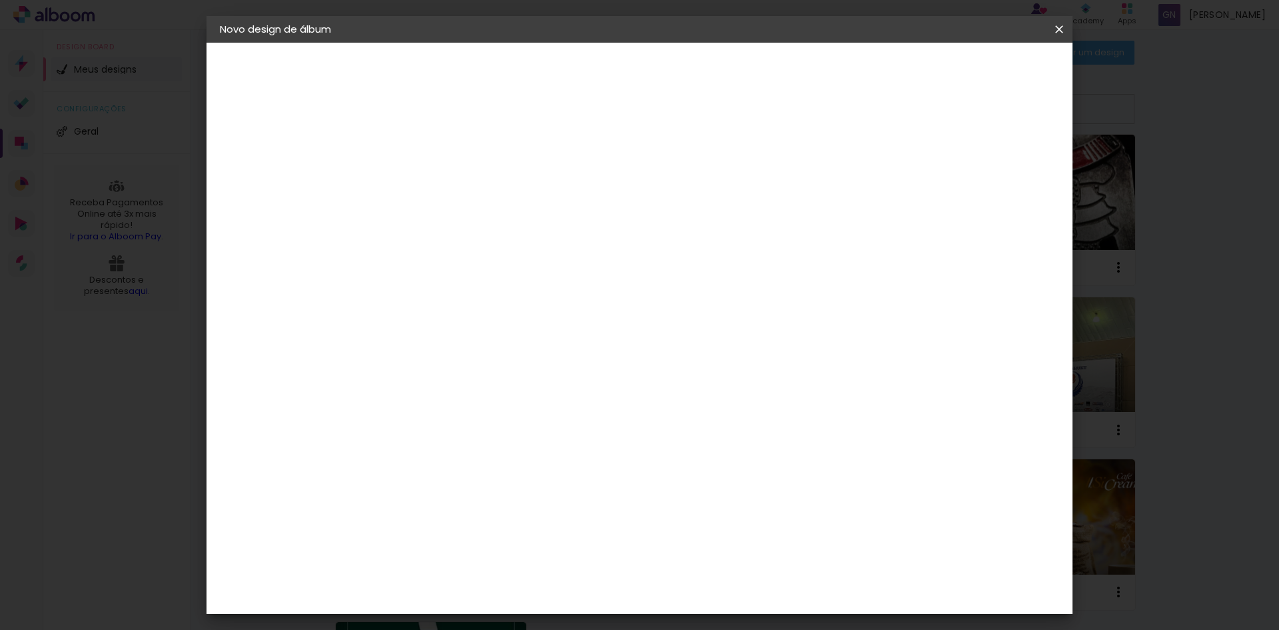
click at [544, 197] on div "Opções disponíveis Box Clean Com Foto Box Crstal Cristal Basico Madeirado Com 3…" at bounding box center [472, 253] width 144 height 249
click at [490, 222] on input "text" at bounding box center [464, 232] width 52 height 21
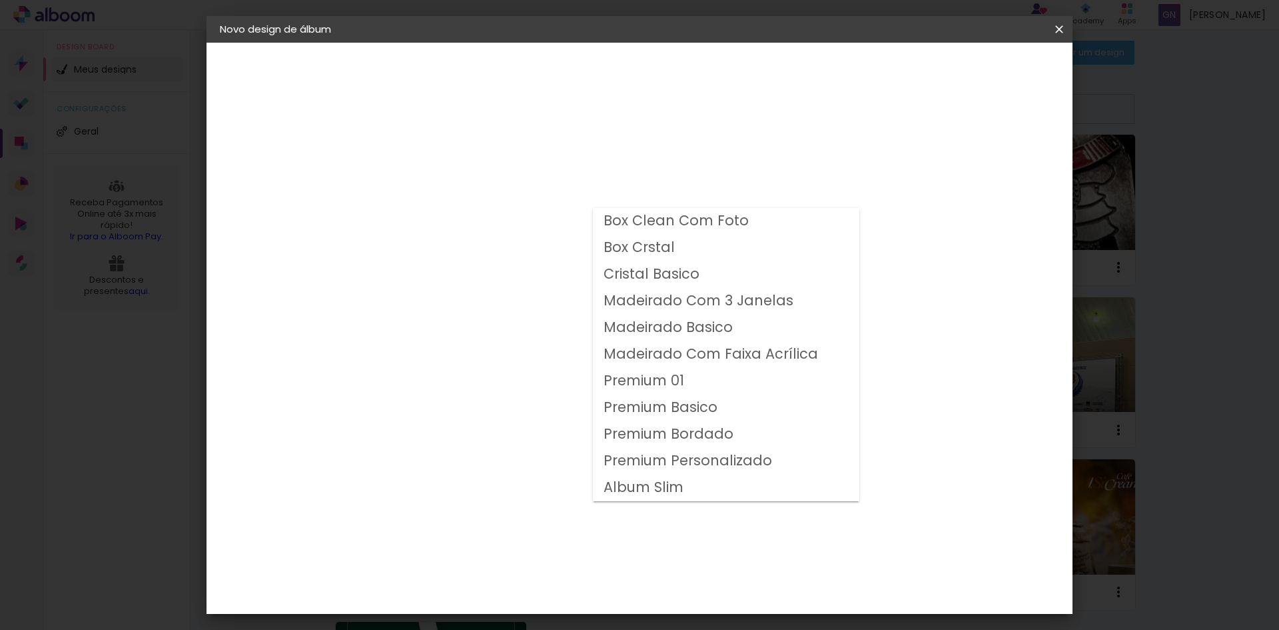
click at [722, 289] on paper-item "Madeirado Com 3 Janelas" at bounding box center [726, 301] width 267 height 27
type input "Madeirado Com 3 Janelas"
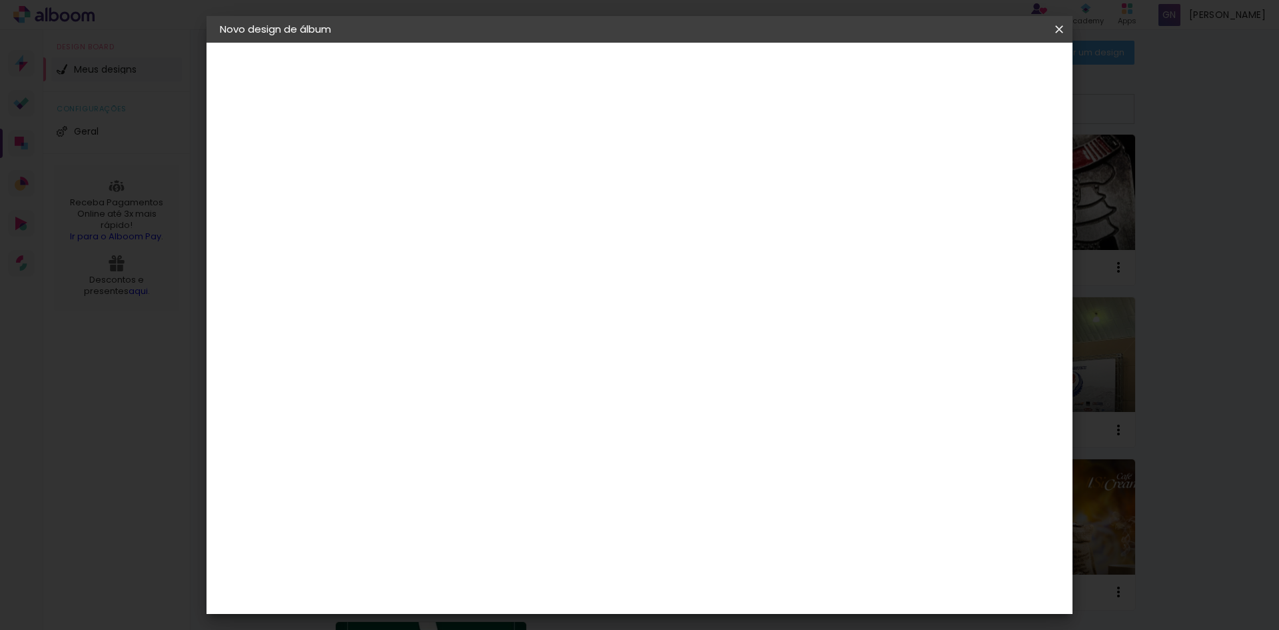
click at [1052, 32] on iron-icon at bounding box center [1059, 29] width 16 height 13
